Goal: Transaction & Acquisition: Purchase product/service

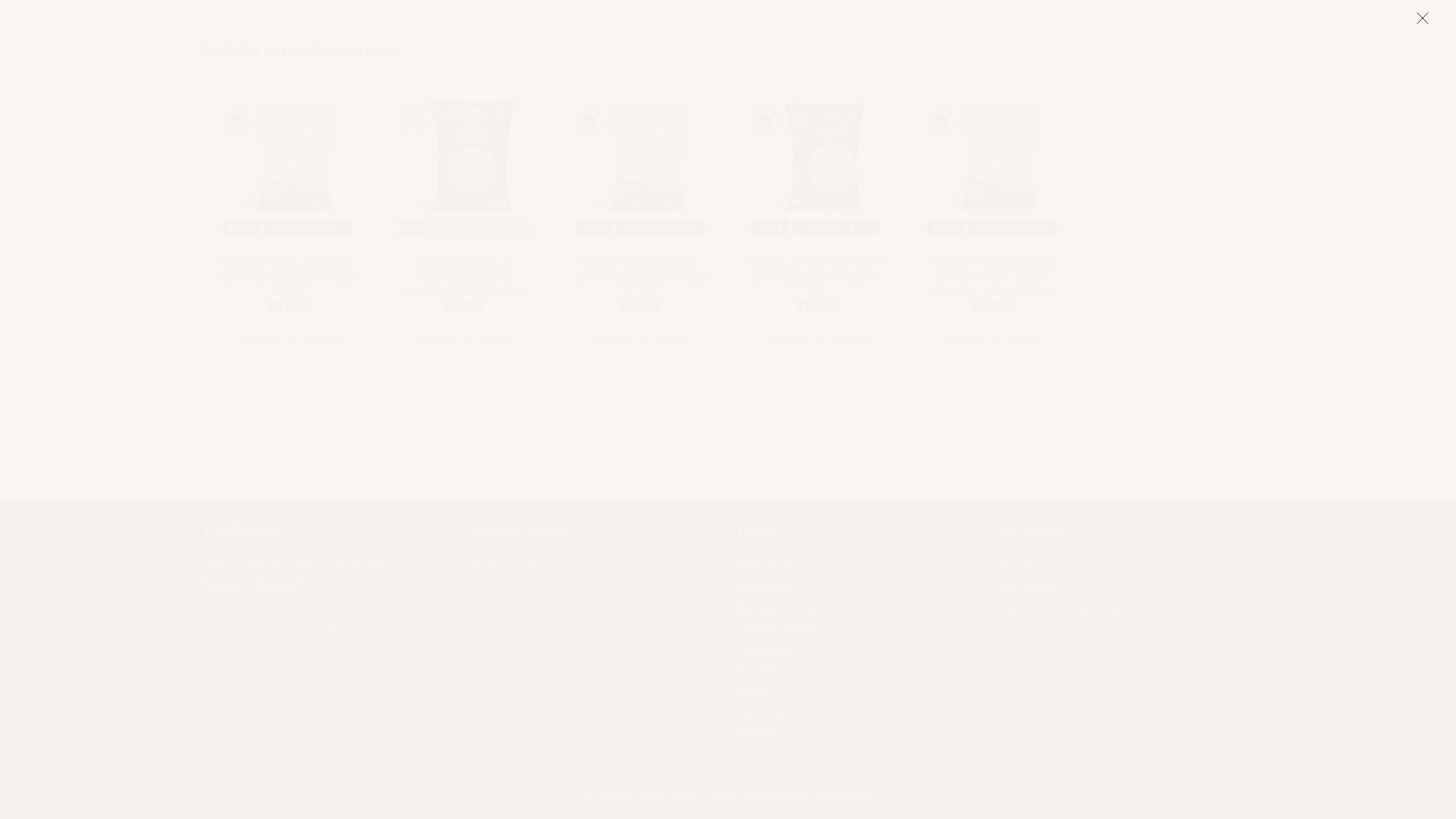
scroll to position [5110, 0]
